Goal: Obtain resource: Obtain resource

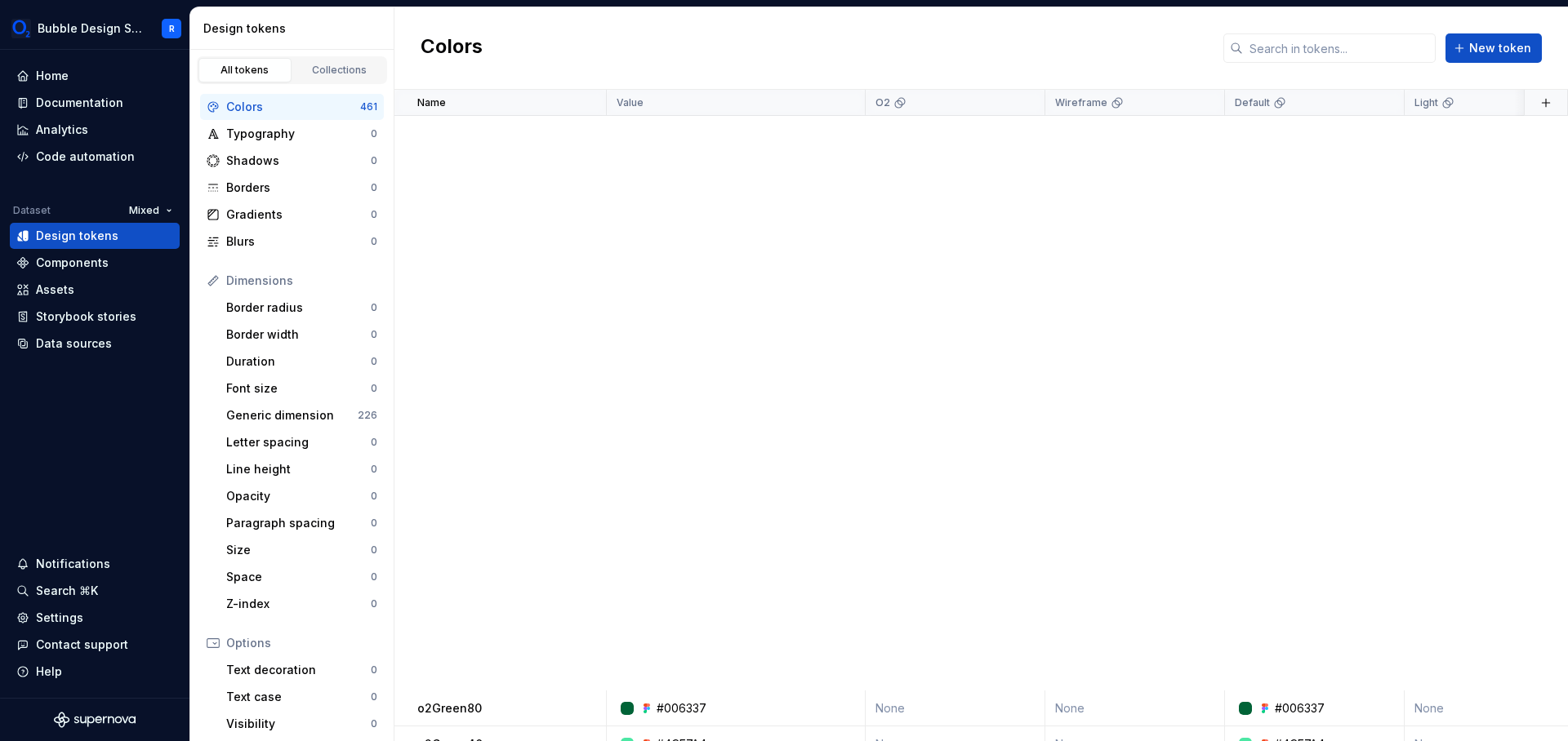
scroll to position [914, 0]
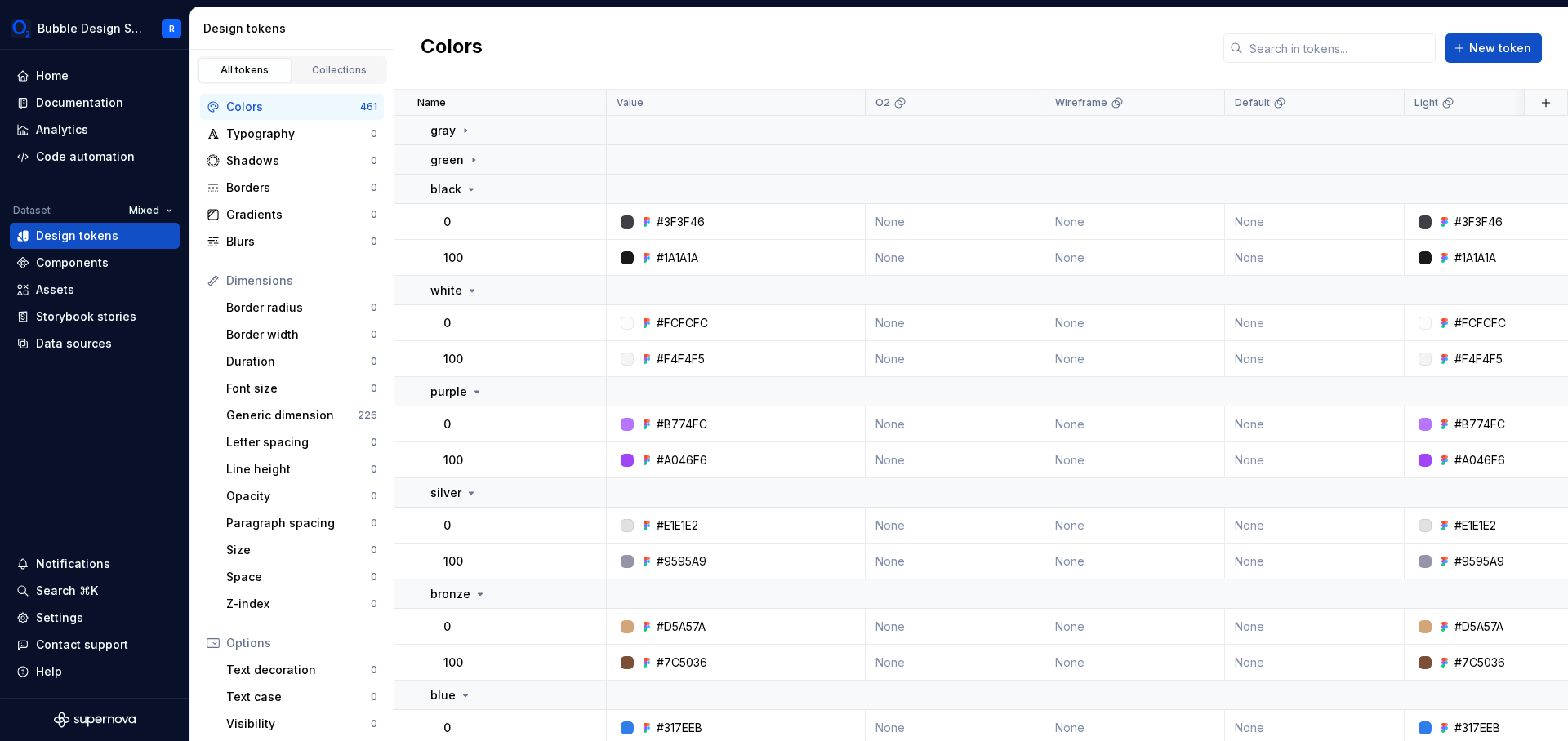
click at [304, 101] on div "Colors" at bounding box center [293, 107] width 134 height 16
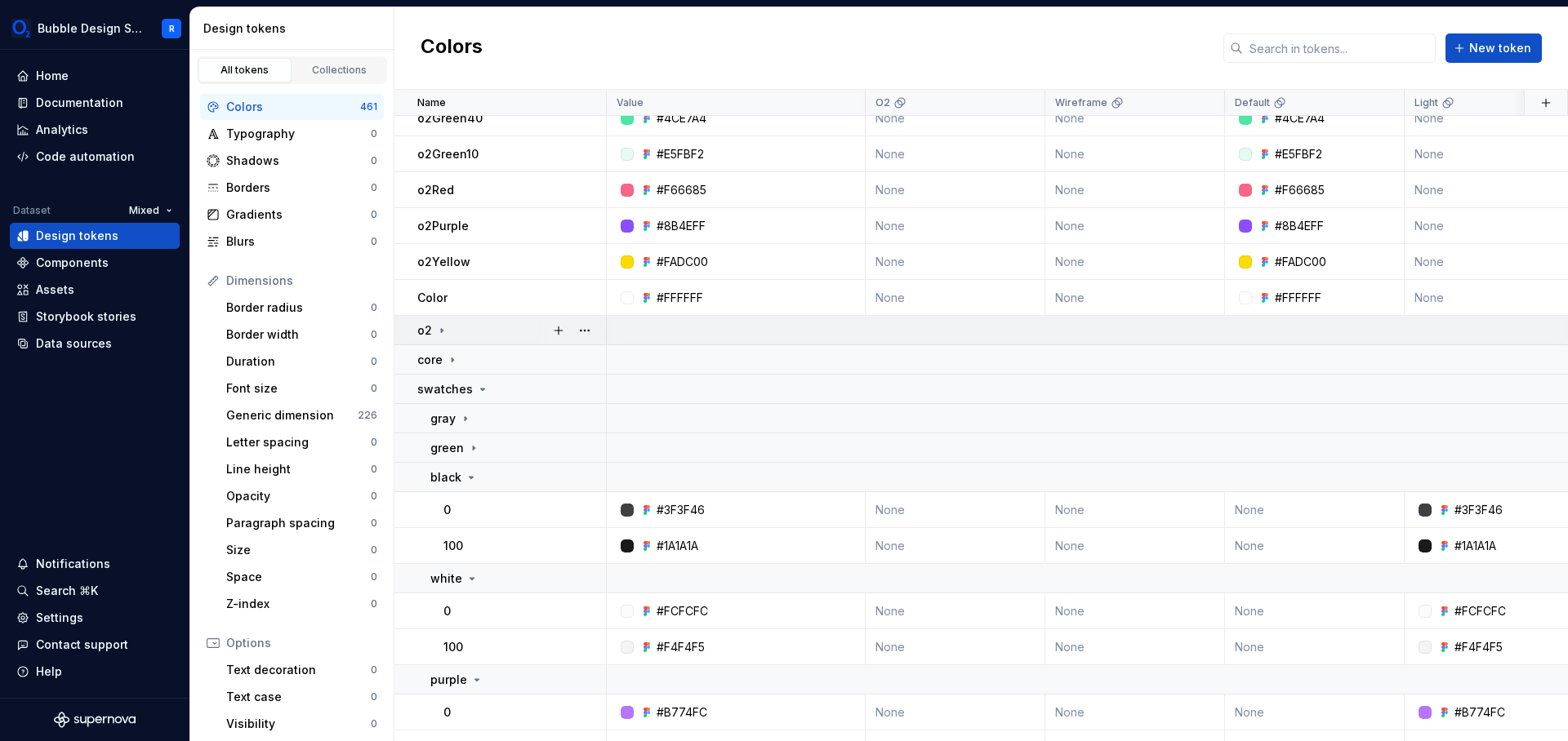
scroll to position [574, 0]
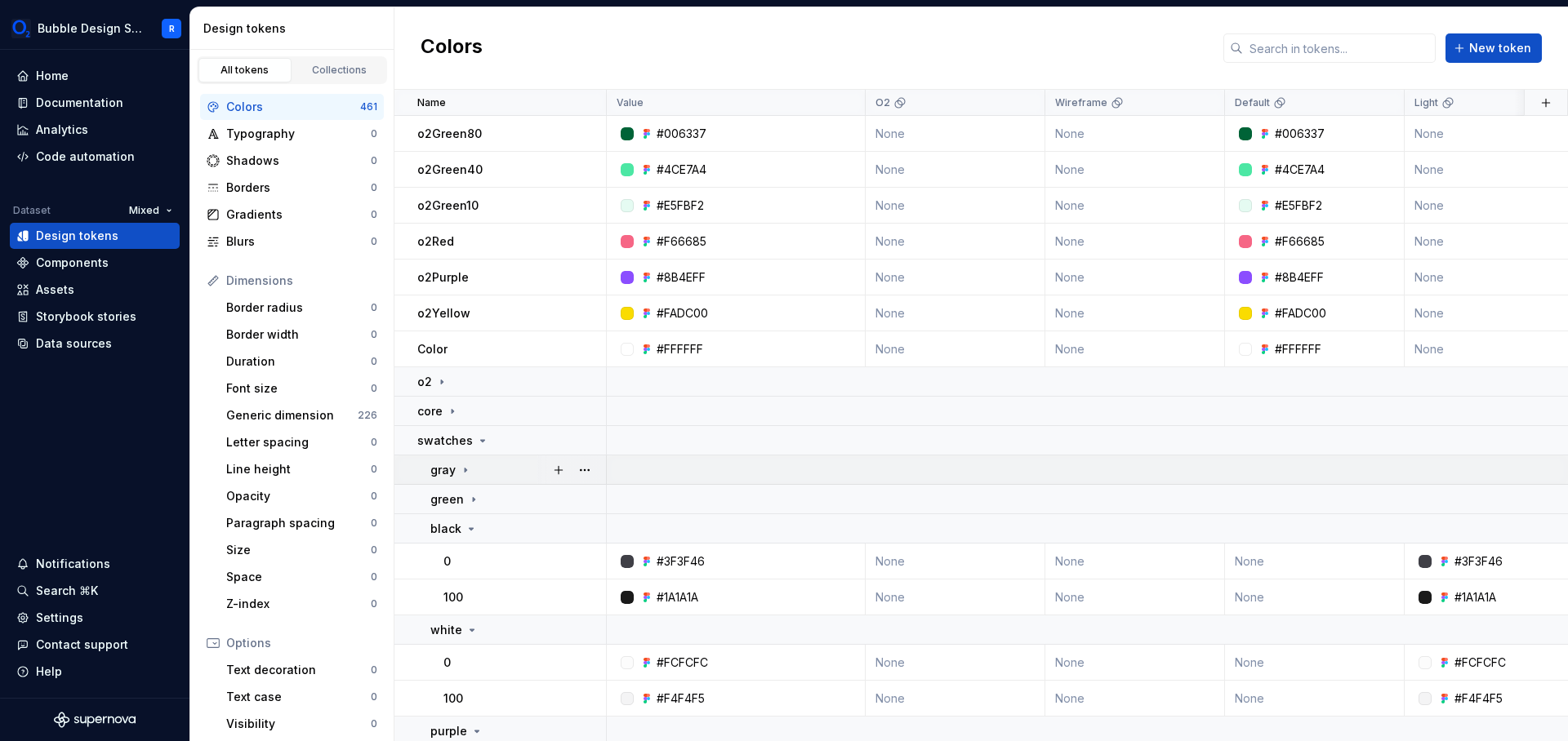
click at [455, 472] on div "gray" at bounding box center [451, 470] width 42 height 16
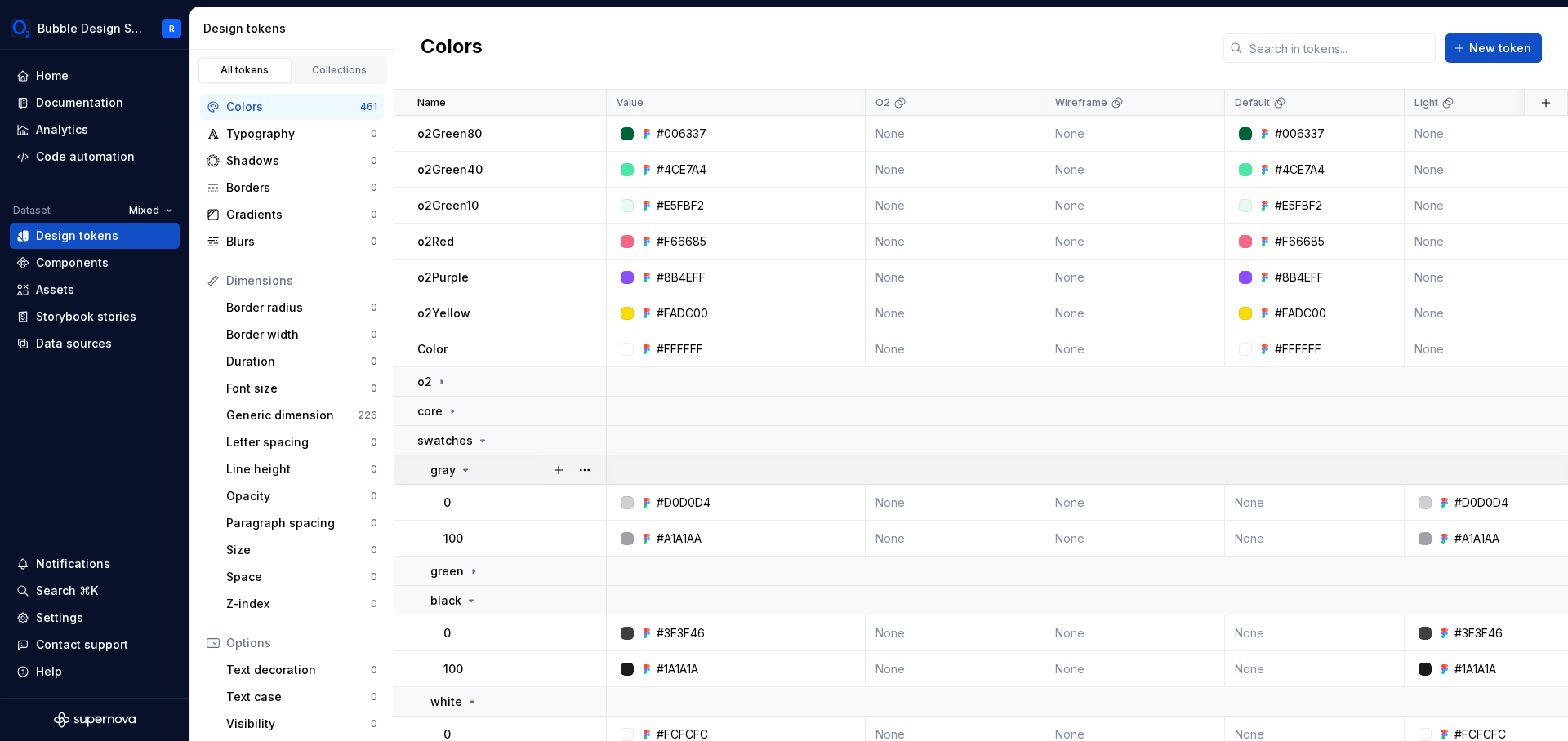
click at [465, 469] on icon at bounding box center [465, 471] width 13 height 13
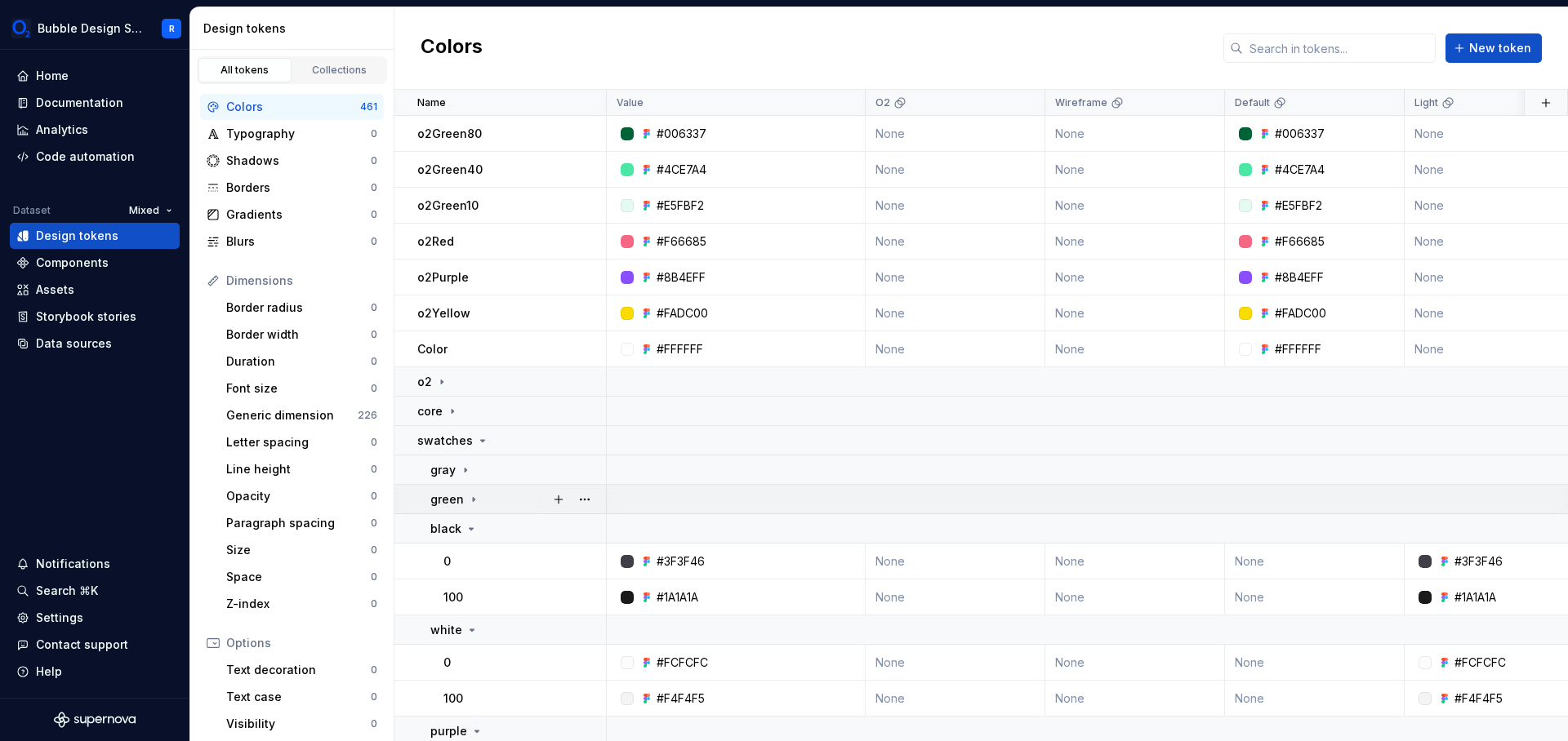
click at [472, 504] on icon at bounding box center [473, 500] width 13 height 13
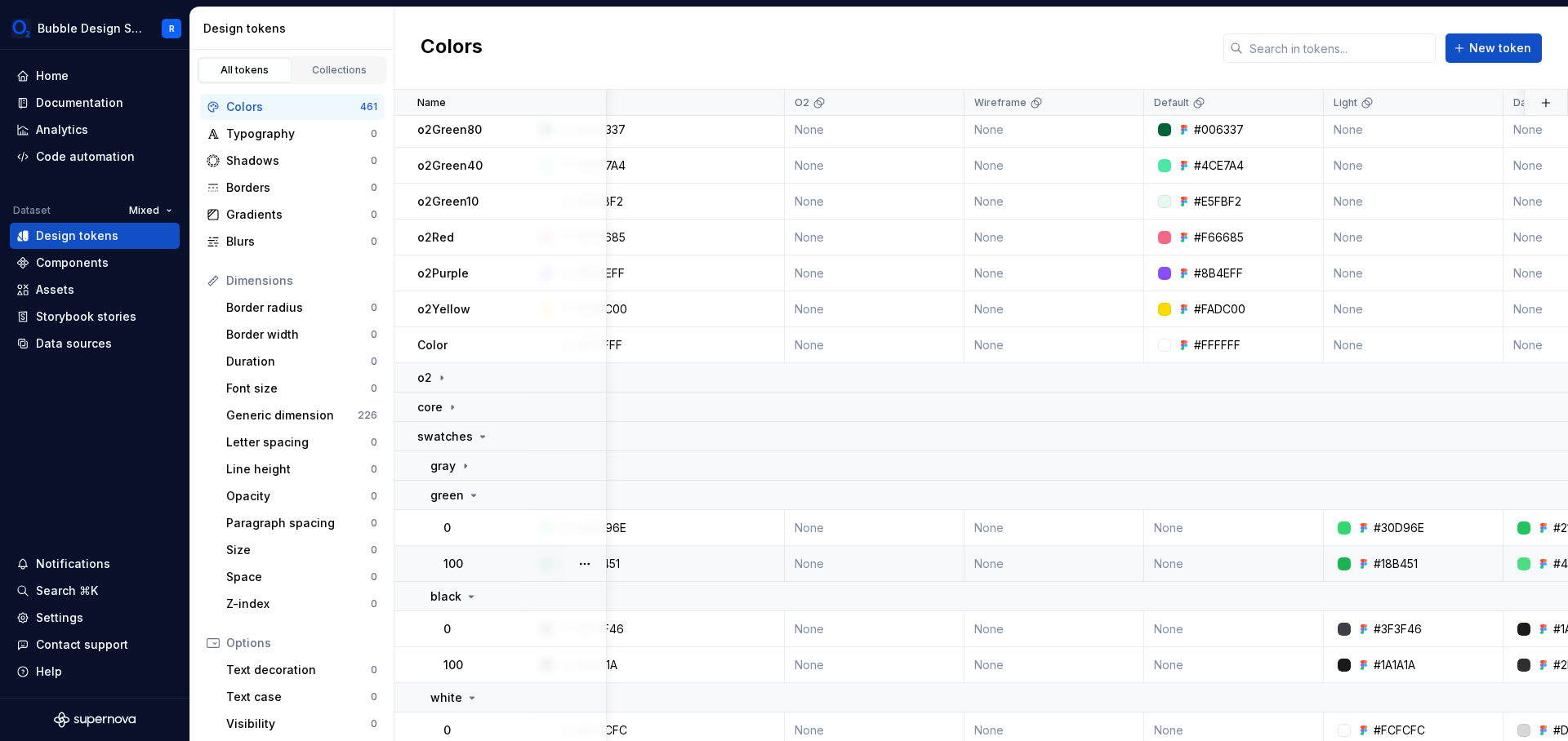
scroll to position [588, 294]
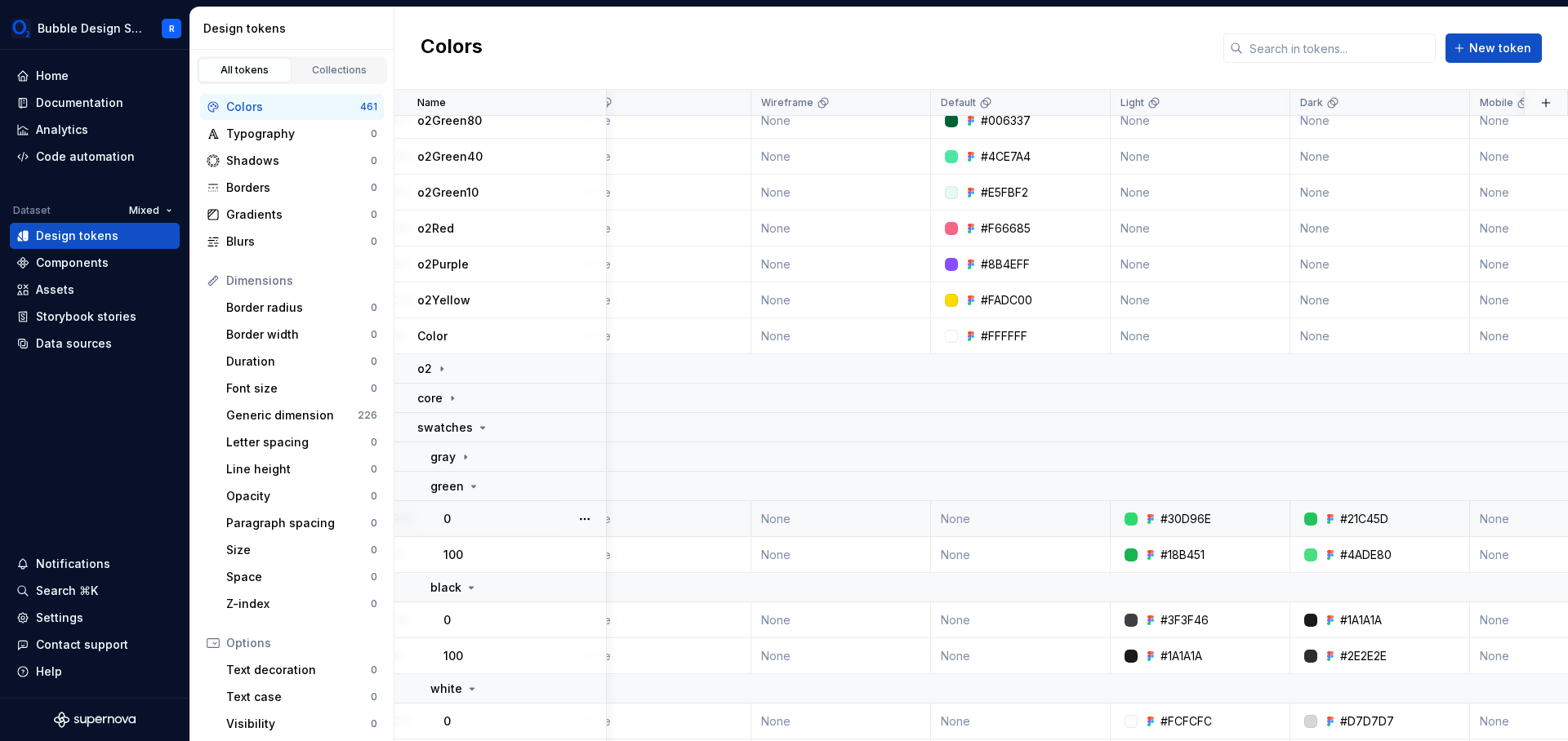
click at [1211, 521] on div "#30D96E" at bounding box center [1185, 518] width 51 height 16
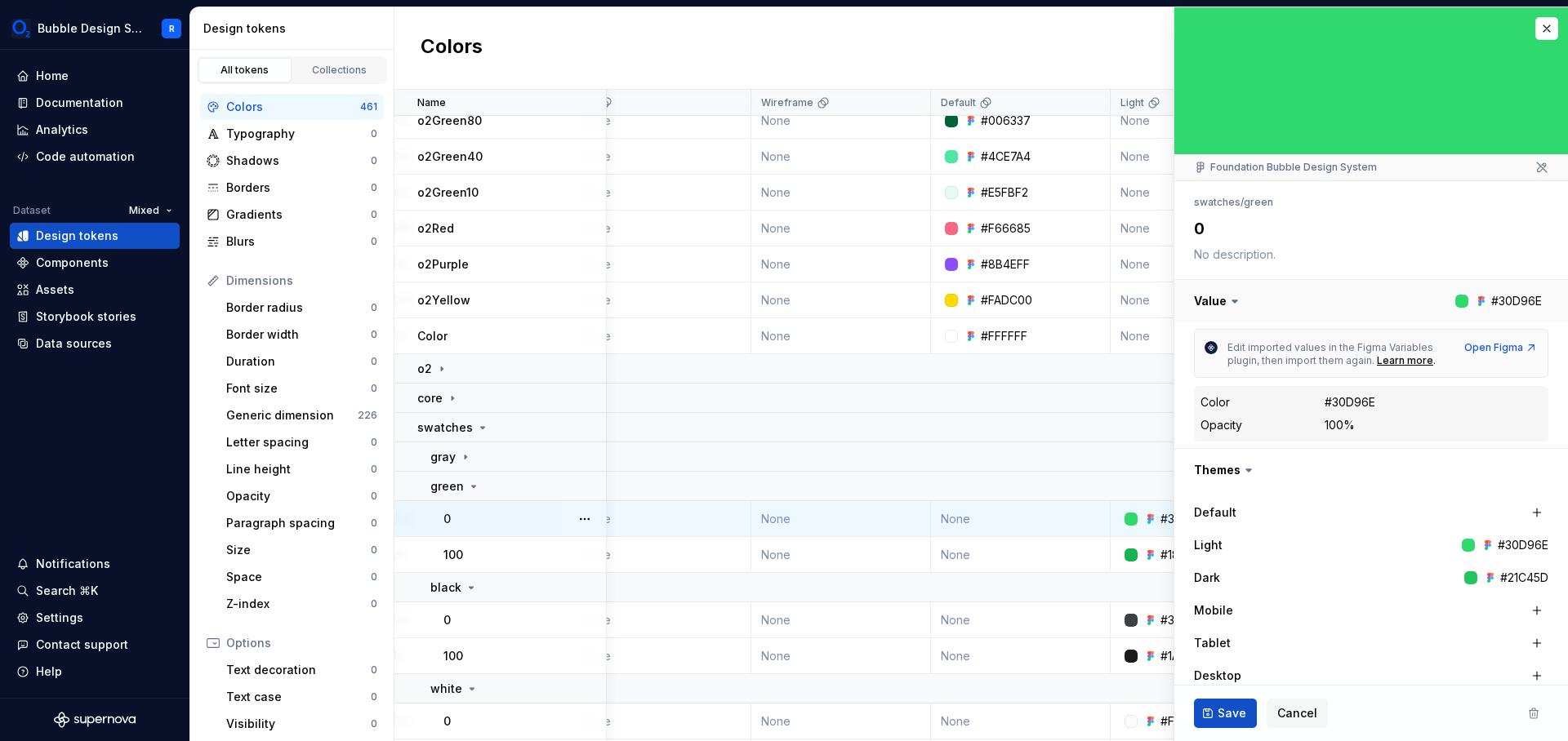
drag, startPoint x: 1535, startPoint y: 302, endPoint x: 1347, endPoint y: 286, distance: 188.7
click at [1349, 286] on button "button" at bounding box center [1371, 300] width 394 height 42
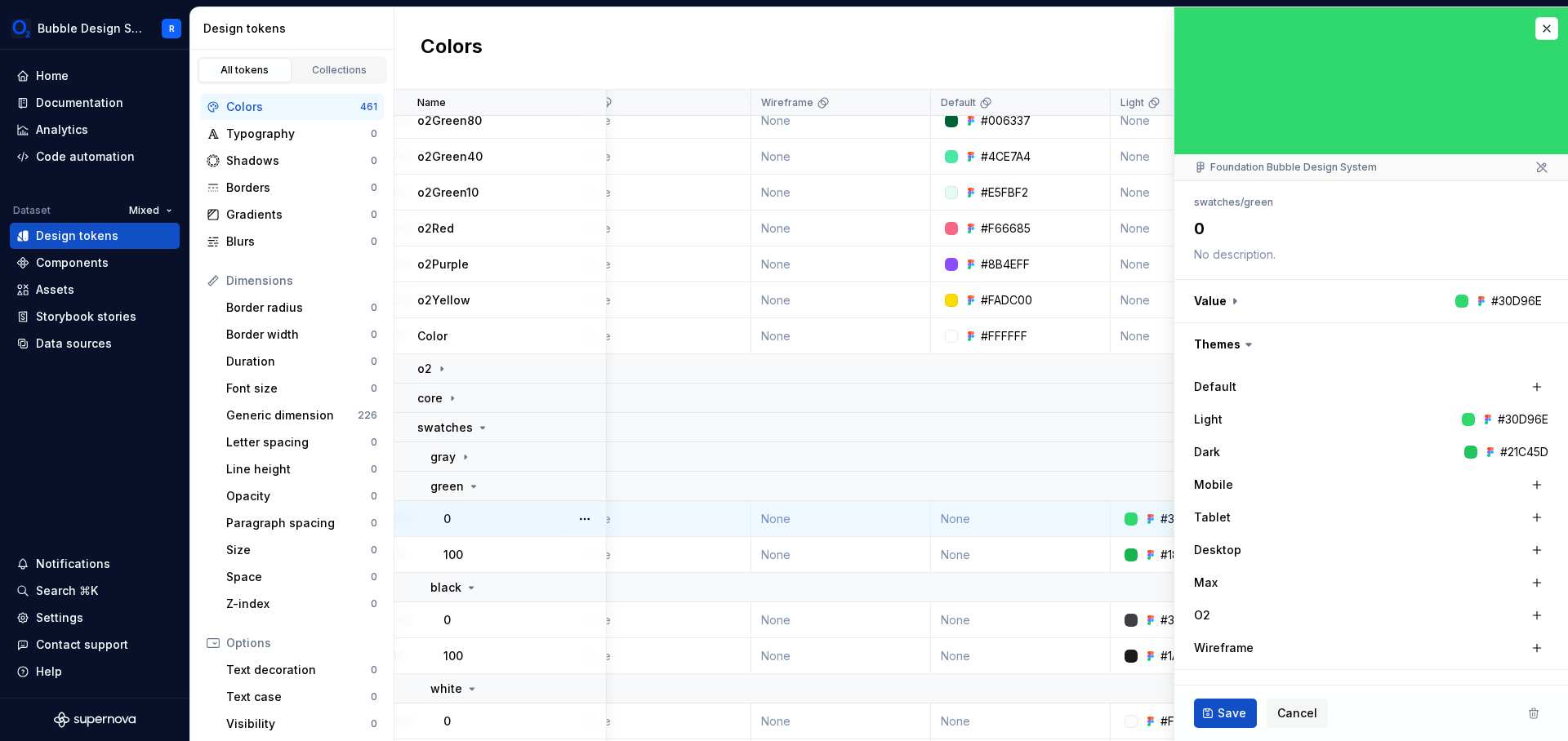
click at [1511, 420] on div "#30D96E" at bounding box center [1523, 419] width 51 height 16
click at [1543, 418] on div "Default Light #30D96E Dark #21C45D Mobile Tablet Desktop Max O2 Wireframe" at bounding box center [1371, 517] width 394 height 304
drag, startPoint x: 1537, startPoint y: 419, endPoint x: 1478, endPoint y: 427, distance: 59.5
click at [1478, 427] on div "Default Light #30D96E Dark #21C45D Mobile Tablet Desktop Max O2 Wireframe" at bounding box center [1371, 517] width 394 height 304
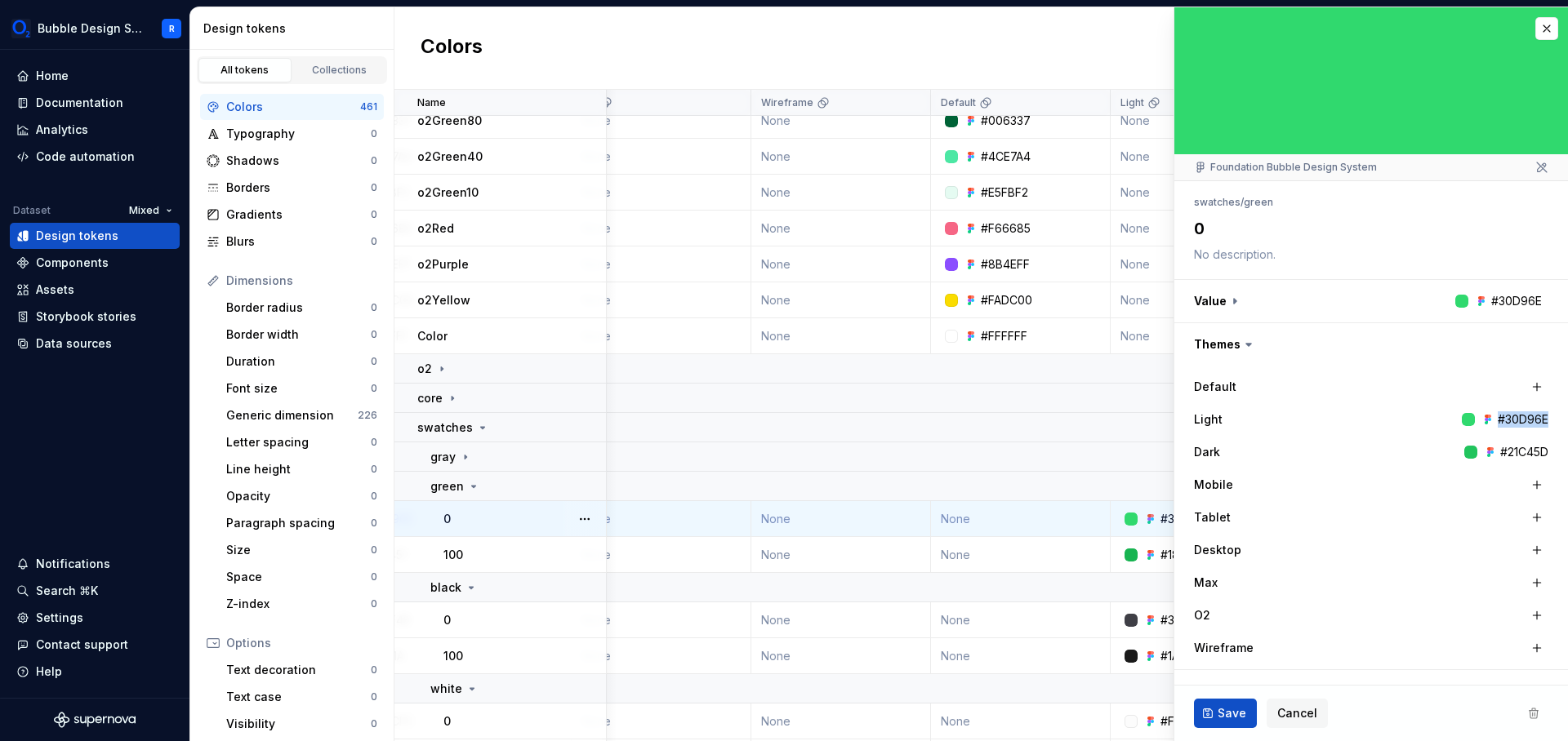
copy div "#30D96E"
click at [1520, 450] on div "#21C45D" at bounding box center [1523, 452] width 48 height 16
copy div "#21C45D"
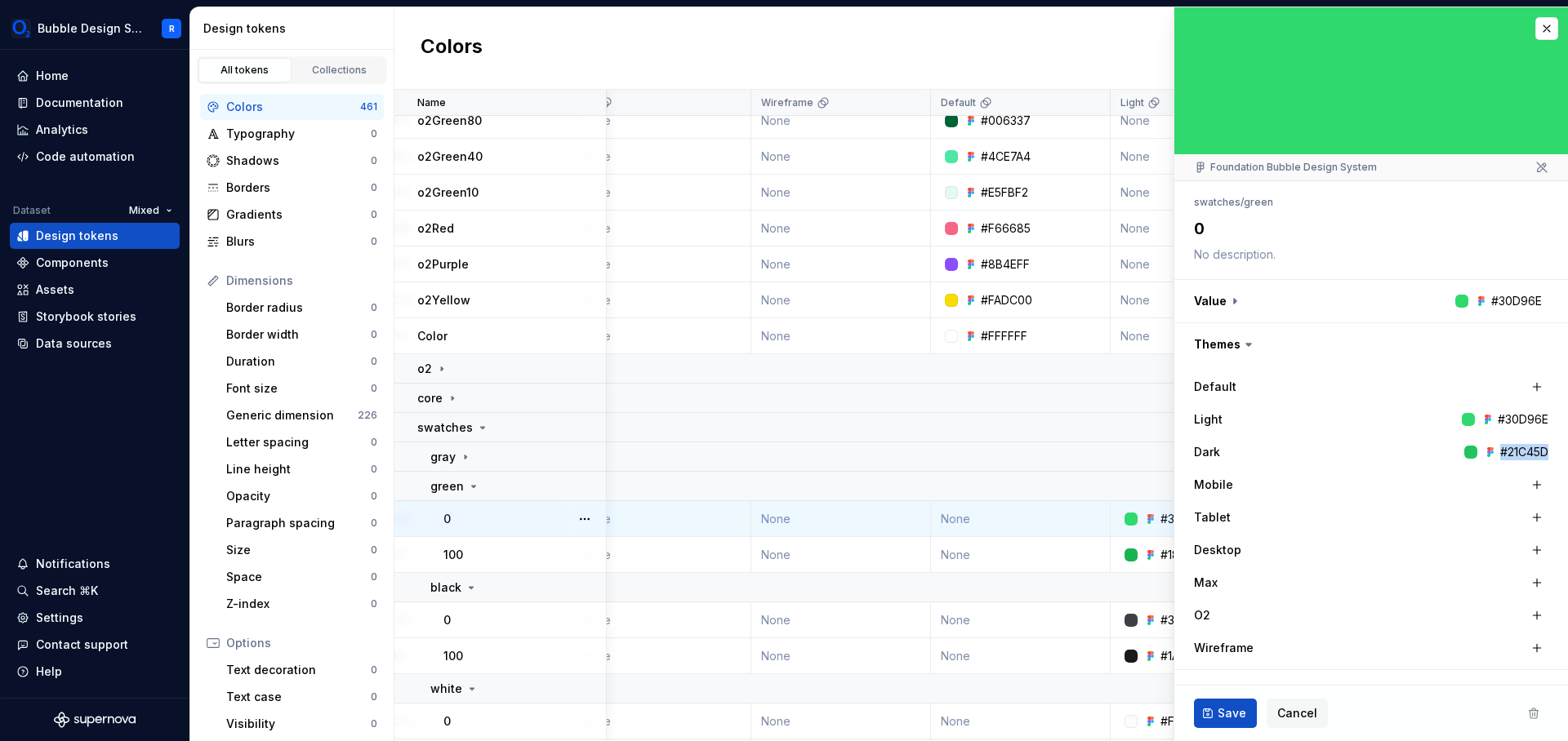
click at [1519, 454] on div "#21C45D" at bounding box center [1523, 452] width 48 height 16
type textarea "*"
